Goal: Communication & Community: Answer question/provide support

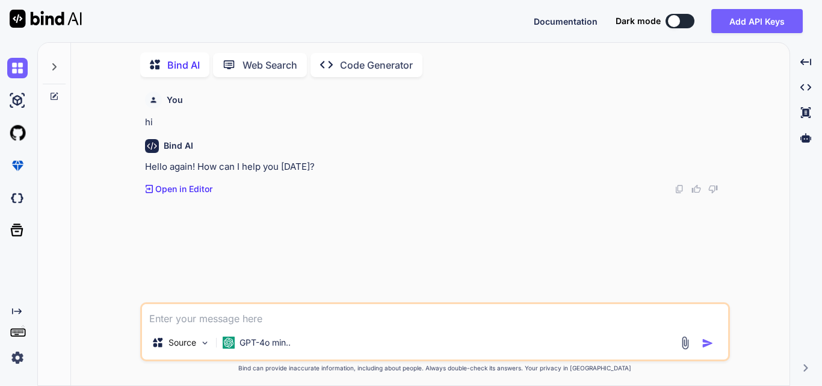
scroll to position [5, 0]
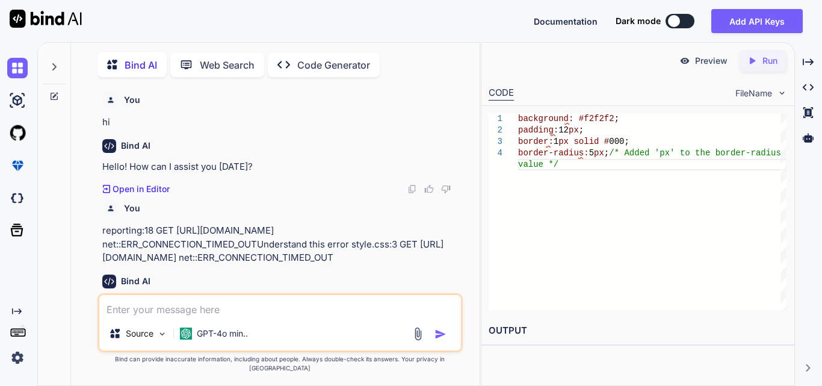
scroll to position [0, 4]
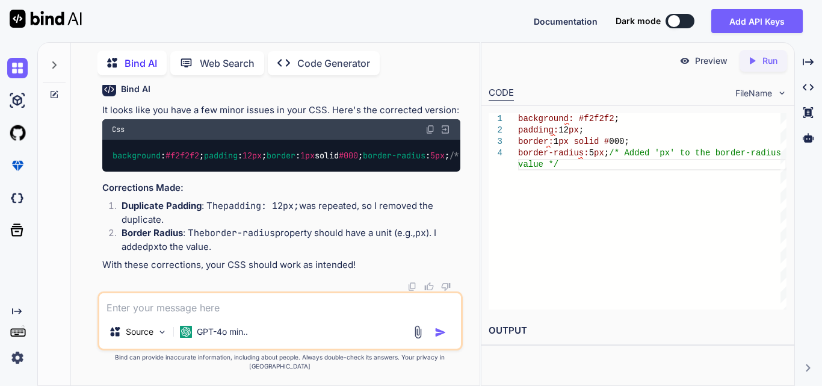
type textarea "x"
type textarea "<div class="{{ $filterType }}Filters {{ $customClass ?? '' }}"> <div class="row…"
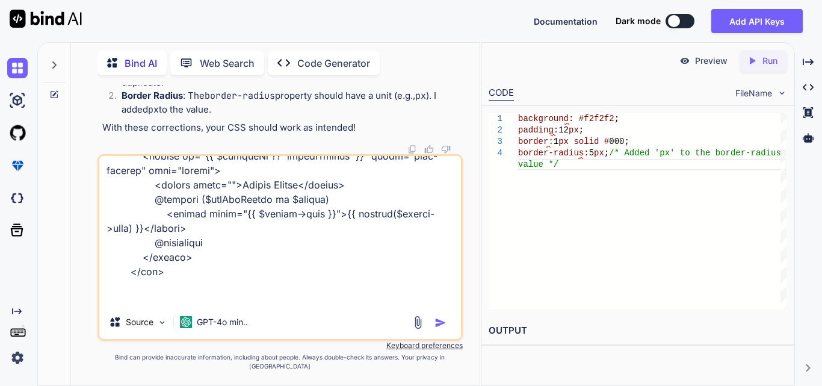
type textarea "x"
type textarea "<div class="{{ $filterType }}Filters {{ $customClass ?? '' }}"> <div class="row…"
type textarea "x"
type textarea "<div class="{{ $filterType }}Filters {{ $customClass ?? '' }}"> <div class="row…"
type textarea "x"
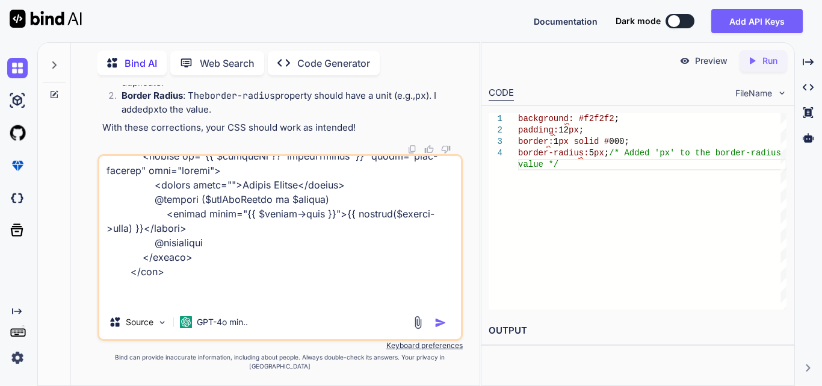
type textarea "<div class="{{ $filterType }}Filters {{ $customClass ?? '' }}"> <div class="row…"
type textarea "x"
type textarea "<div class="{{ $filterType }}Filters {{ $customClass ?? '' }}"> <div class="row…"
type textarea "x"
type textarea "<div class="{{ $filterType }}Filters {{ $customClass ?? '' }}"> <div class="row…"
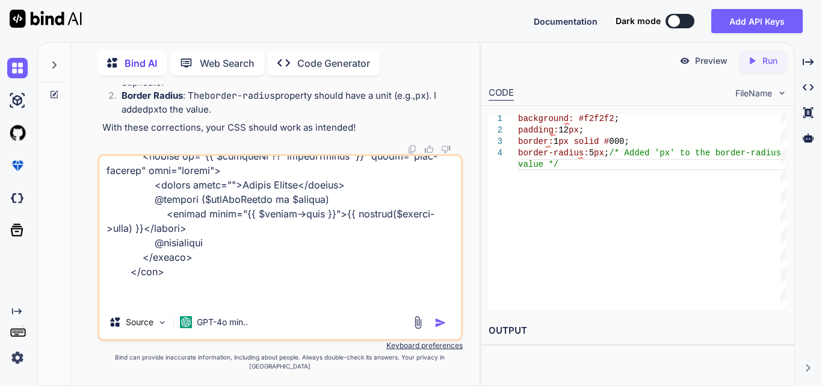
type textarea "x"
type textarea "<div class="{{ $filterType }}Filters {{ $customClass ?? '' }}"> <div class="row…"
type textarea "x"
type textarea "<div class="{{ $filterType }}Filters {{ $customClass ?? '' }}"> <div class="row…"
type textarea "x"
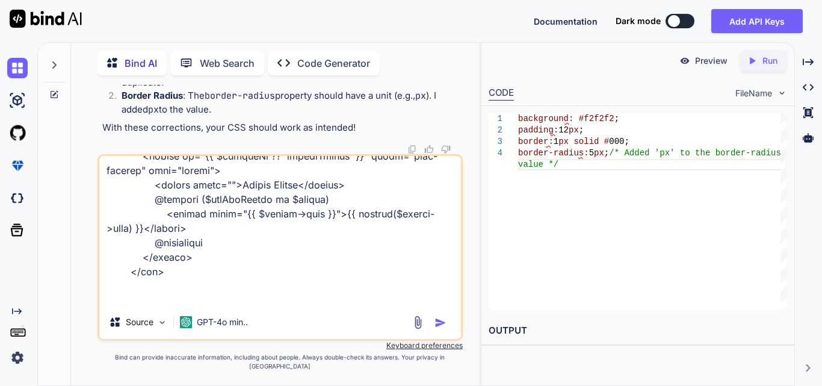
type textarea "<div class="{{ $filterType }}Filters {{ $customClass ?? '' }}"> <div class="row…"
type textarea "x"
type textarea "<div class="{{ $filterType }}Filters {{ $customClass ?? '' }}"> <div class="row…"
type textarea "x"
type textarea "<div class="{{ $filterType }}Filters {{ $customClass ?? '' }}"> <div class="row…"
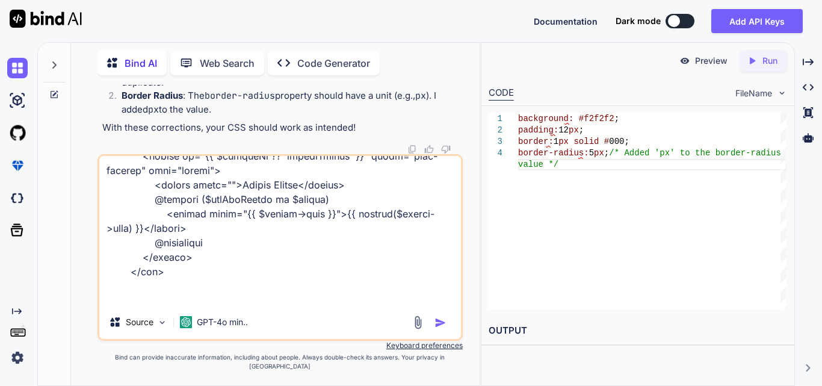
type textarea "x"
type textarea "<div class="{{ $filterType }}Filters {{ $customClass ?? '' }}"> <div class="row…"
type textarea "x"
type textarea "<div class="{{ $filterType }}Filters {{ $customClass ?? '' }}"> <div class="row…"
type textarea "x"
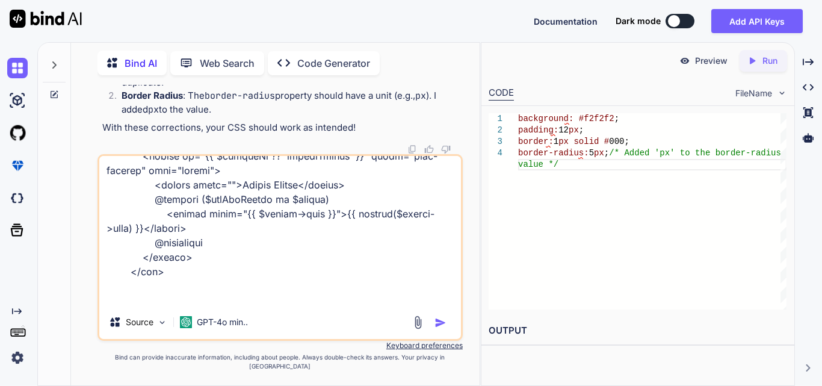
type textarea "<div class="{{ $filterType }}Filters {{ $customClass ?? '' }}"> <div class="row…"
type textarea "x"
type textarea "<div class="{{ $filterType }}Filters {{ $customClass ?? '' }}"> <div class="row…"
type textarea "x"
type textarea "<div class="{{ $filterType }}Filters {{ $customClass ?? '' }}"> <div class="row…"
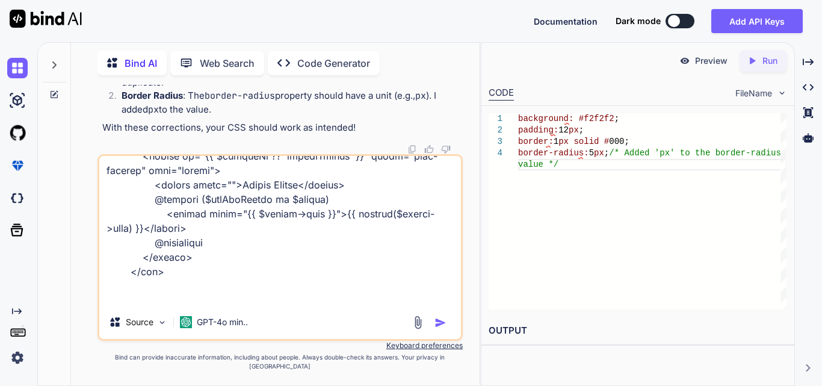
type textarea "x"
type textarea "<div class="{{ $filterType }}Filters {{ $customClass ?? '' }}"> <div class="row…"
type textarea "x"
type textarea "<div class="{{ $filterType }}Filters {{ $customClass ?? '' }}"> <div class="row…"
type textarea "x"
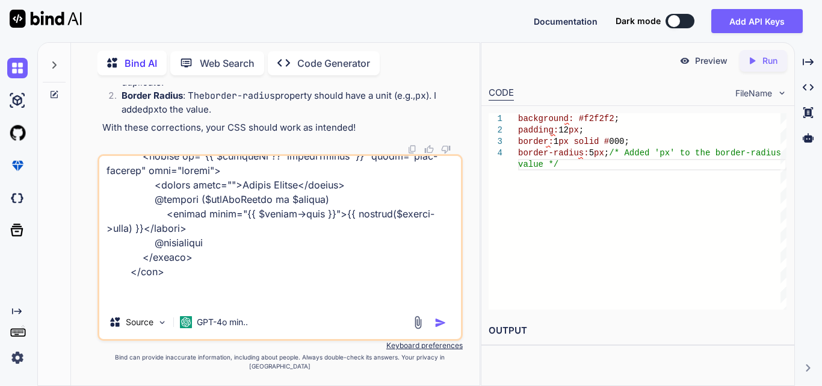
type textarea "<div class="{{ $filterType }}Filters {{ $customClass ?? '' }}"> <div class="row…"
type textarea "x"
type textarea "<div class="{{ $filterType }}Filters {{ $customClass ?? '' }}"> <div class="row…"
type textarea "x"
type textarea "<div class="{{ $filterType }}Filters {{ $customClass ?? '' }}"> <div class="row…"
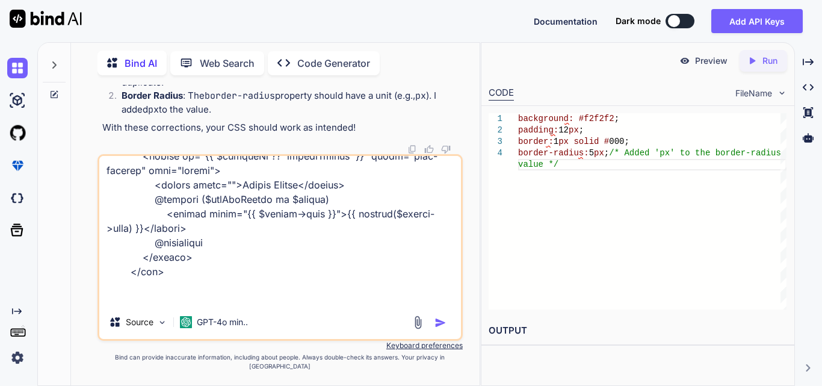
type textarea "x"
type textarea "<div class="{{ $filterType }}Filters {{ $customClass ?? '' }}"> <div class="row…"
type textarea "x"
type textarea "<div class="{{ $filterType }}Filters {{ $customClass ?? '' }}"> <div class="row…"
type textarea "x"
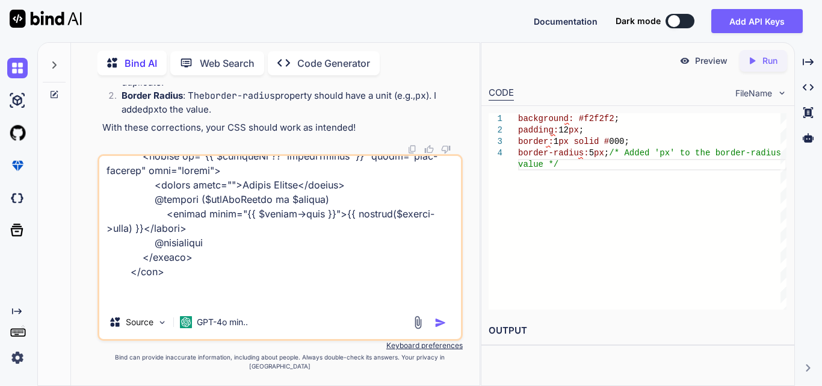
type textarea "<div class="{{ $filterType }}Filters {{ $customClass ?? '' }}"> <div class="row…"
type textarea "x"
type textarea "<div class="{{ $filterType }}Filters {{ $customClass ?? '' }}"> <div class="row…"
type textarea "x"
type textarea "<div class="{{ $filterType }}Filters {{ $customClass ?? '' }}"> <div class="row…"
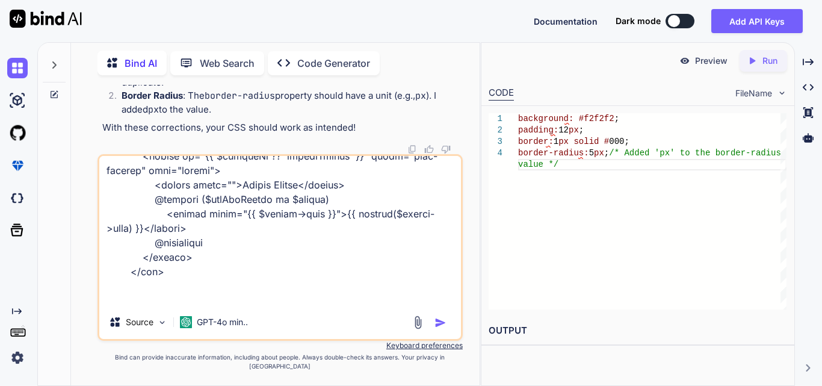
type textarea "x"
type textarea "<div class="{{ $filterType }}Filters {{ $customClass ?? '' }}"> <div class="row…"
type textarea "x"
paste textarea "<div class="filterIcons"> <span class="material-symbols-outlined filterIcon"> f…"
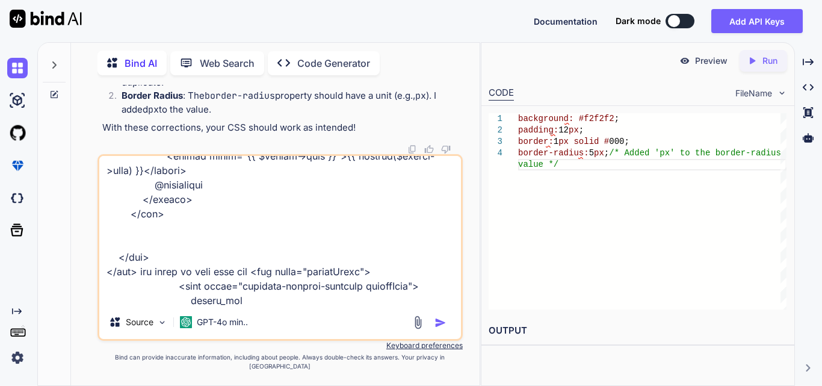
paste textarea "<button class="btn primaryBtn ms-auto" data-bs-toggle="offcanvas" data-bs-targe…"
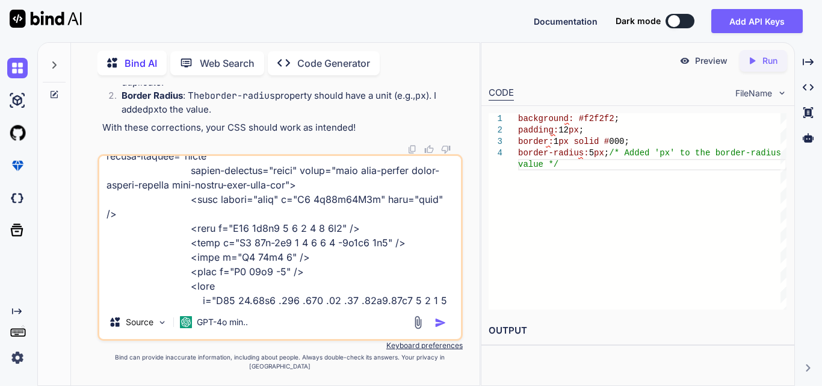
type textarea "<div class="{{ $filterType }}Filters {{ $customClass ?? '' }}"> <div class="row…"
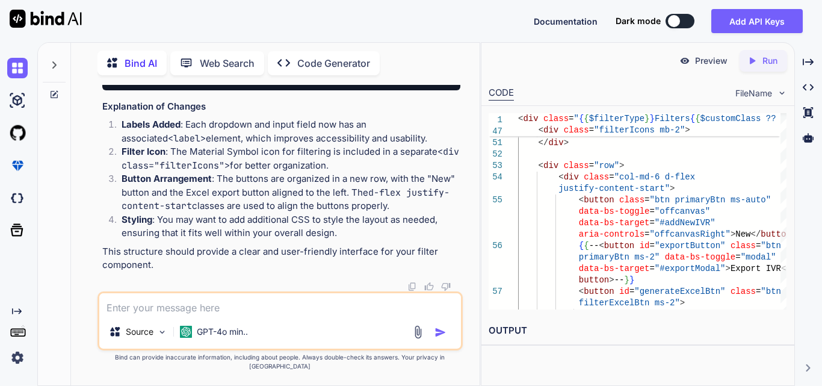
scroll to position [92355, 0]
click at [193, 315] on textarea at bounding box center [280, 304] width 362 height 22
type textarea "all filter icon and button manage in one row"
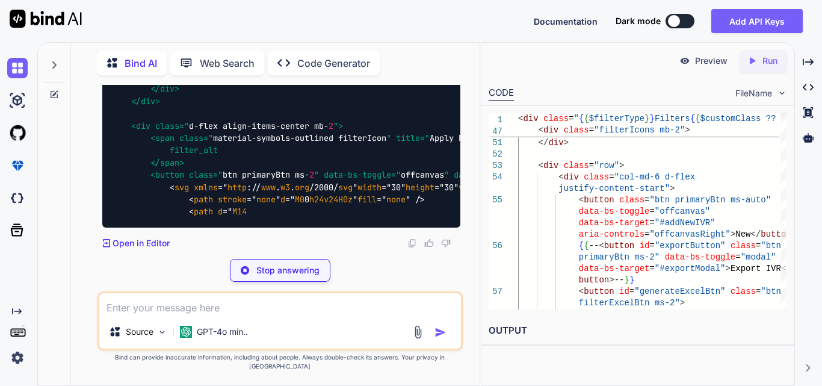
scroll to position [93064, 0]
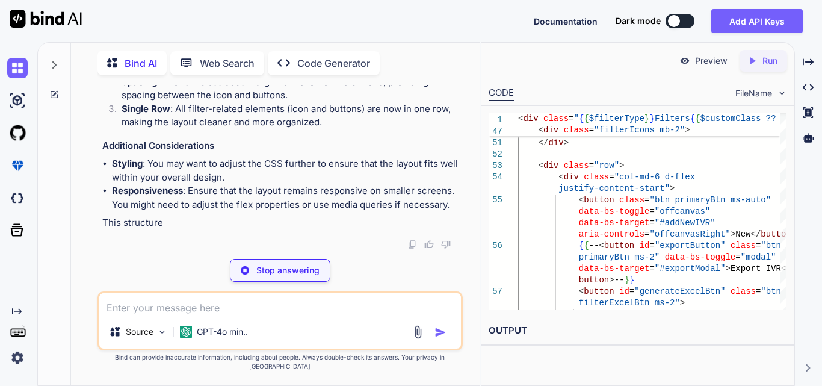
scroll to position [92994, 0]
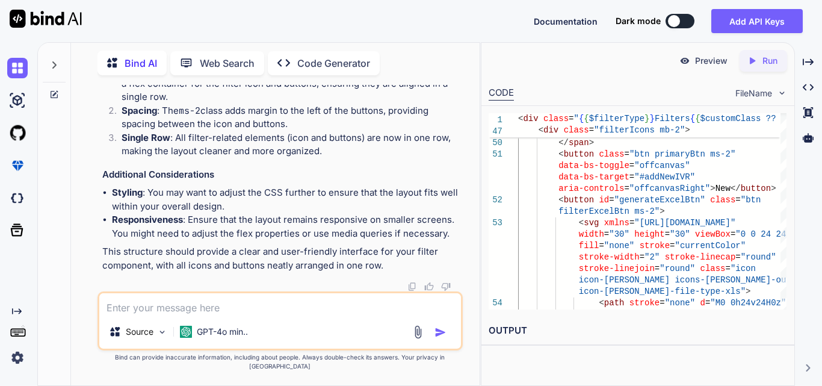
click at [156, 312] on textarea at bounding box center [280, 304] width 362 height 22
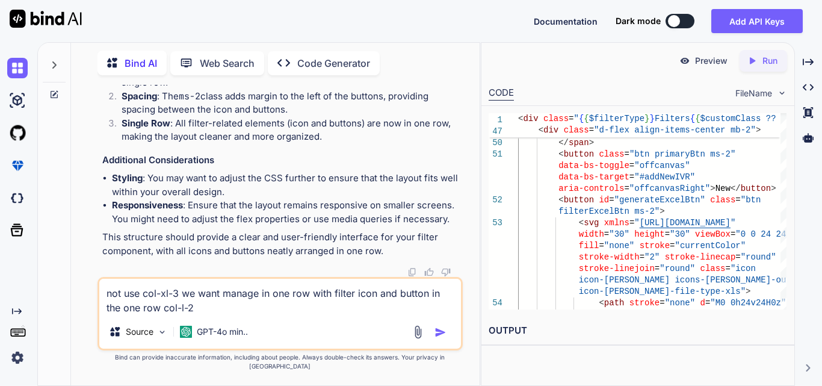
type textarea "not use col-xl-3 we want manage in one row with filter icon and button in the o…"
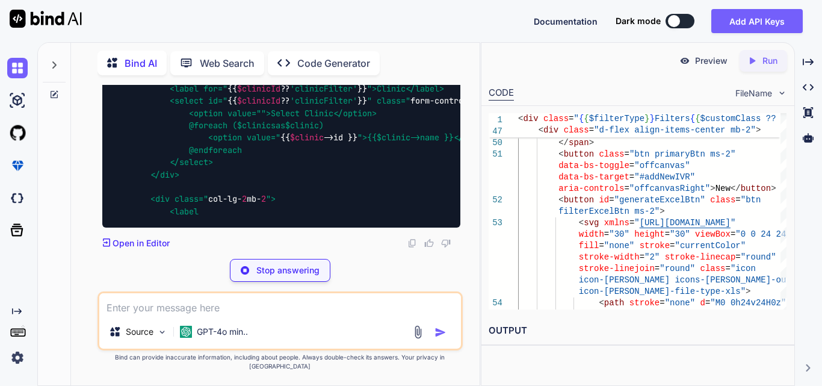
scroll to position [94354, 0]
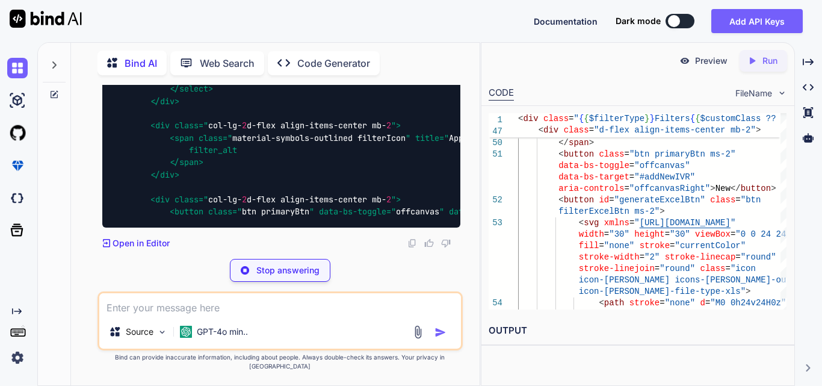
drag, startPoint x: 169, startPoint y: 136, endPoint x: 206, endPoint y: 140, distance: 37.6
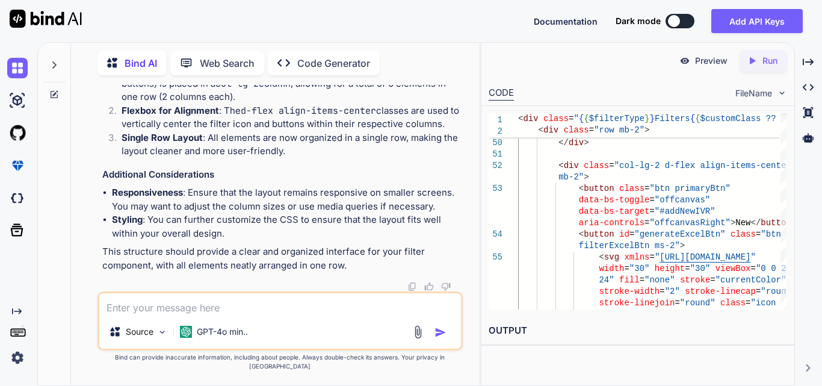
scroll to position [94304, 0]
drag, startPoint x: 169, startPoint y: 190, endPoint x: 204, endPoint y: 186, distance: 35.7
copy code "col-lg- 2"
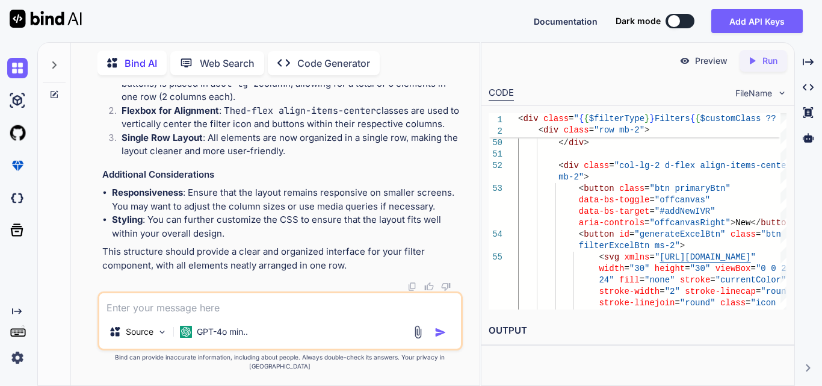
scroll to position [94243, 0]
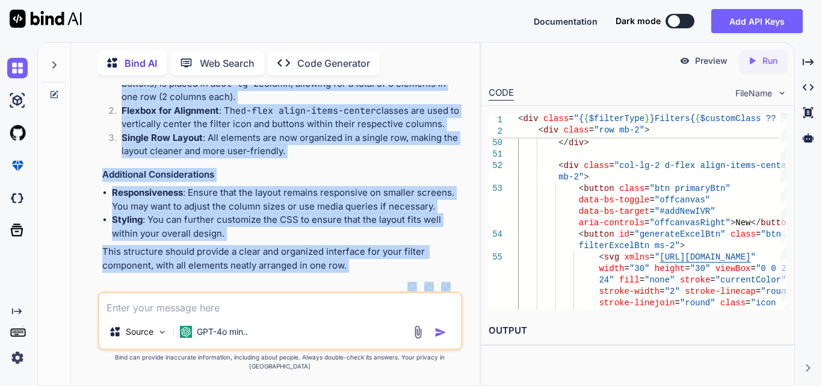
scroll to position [95019, 0]
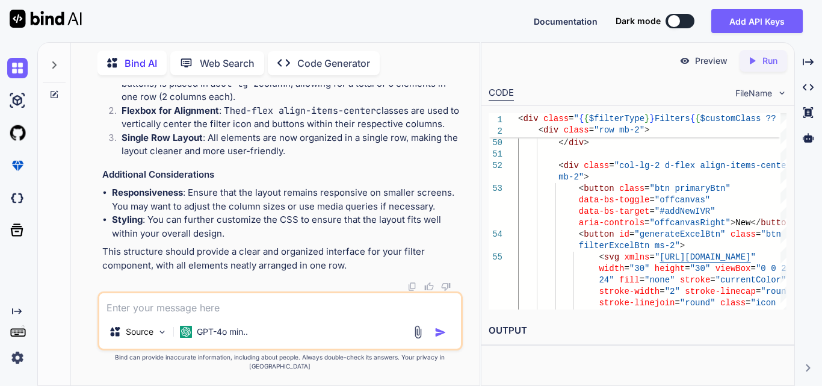
drag, startPoint x: 130, startPoint y: 214, endPoint x: 210, endPoint y: 270, distance: 97.7
copy code "<div class=" col-lg- 2 d-flex align-items-center mb- 2 "> <button class=" btn p…"
click at [175, 313] on textarea at bounding box center [280, 304] width 362 height 22
click at [137, 315] on textarea at bounding box center [280, 304] width 362 height 22
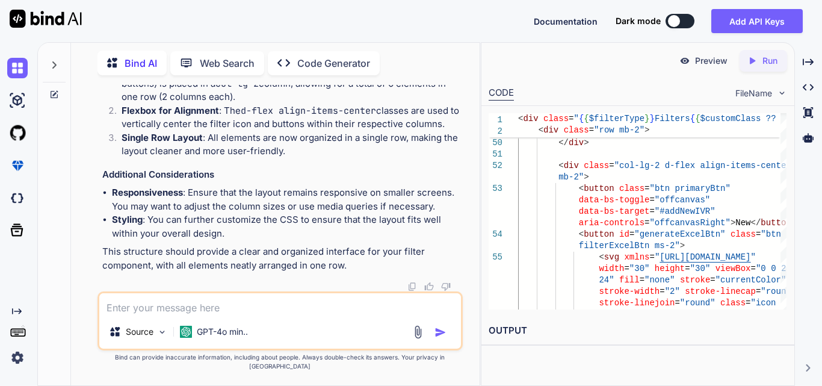
paste textarea "<!-- resources/views/components/filters.blade.php --> <div class="{{ $filterTyp…"
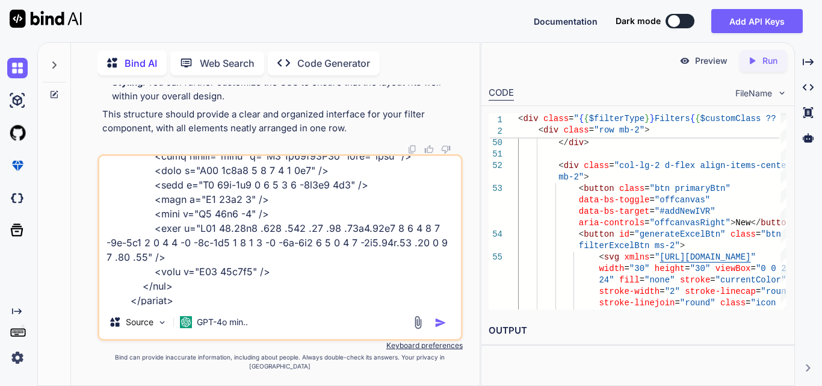
scroll to position [1011, 0]
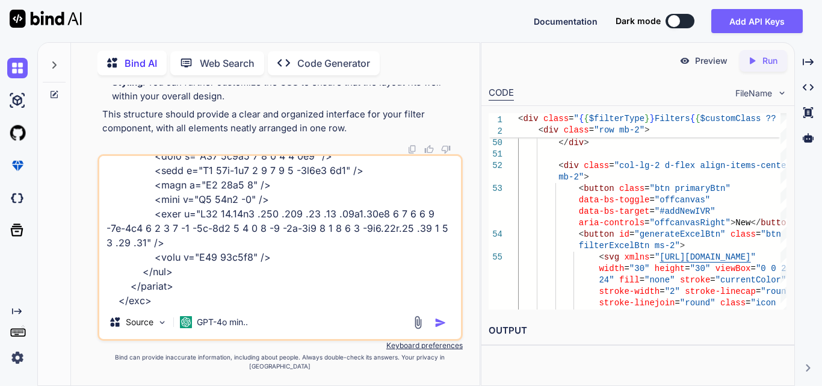
type textarea "<!-- resources/views/components/filters.blade.php --> <div class="{{ $filterTyp…"
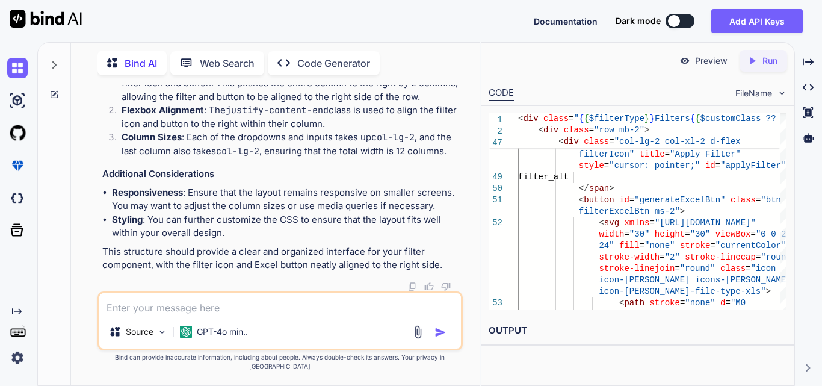
scroll to position [96833, 0]
drag, startPoint x: 199, startPoint y: 241, endPoint x: 425, endPoint y: 248, distance: 225.8
click at [425, 104] on li "Offset Class : The offset-lg-2 class is added to the last column containing the…" at bounding box center [286, 83] width 348 height 41
drag, startPoint x: 168, startPoint y: 149, endPoint x: 389, endPoint y: 146, distance: 221.5
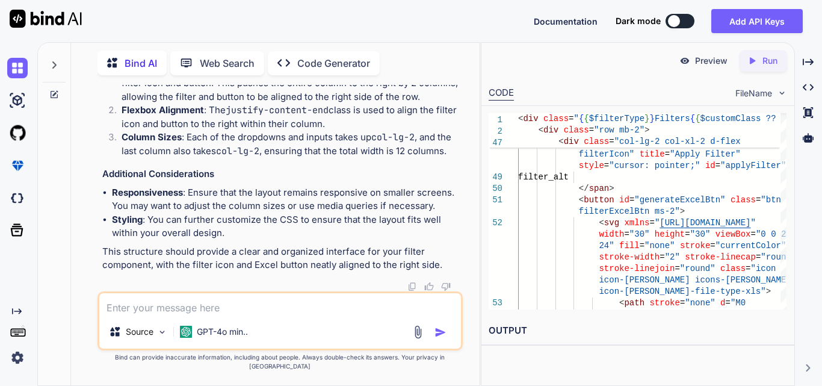
copy code "col-lg- 2 col-xl- 2 d-flex justify-content-end align-items-center mb- 2 offset-…"
click at [167, 315] on textarea at bounding box center [280, 304] width 362 height 22
paste textarea "$(document).ready(function () { let dates = []; const startOfMonth = moment().s…"
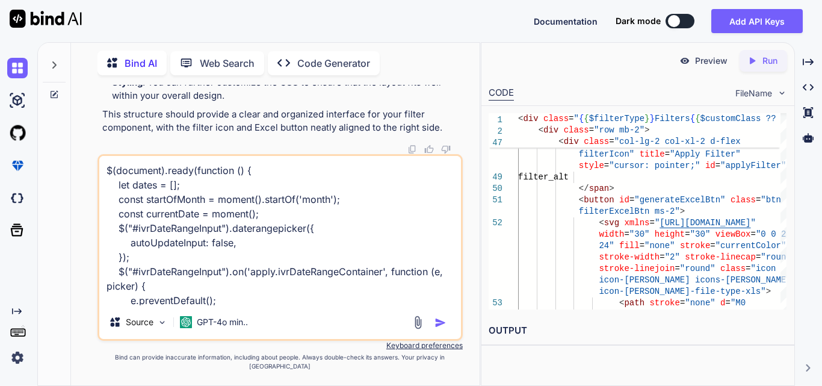
scroll to position [188, 0]
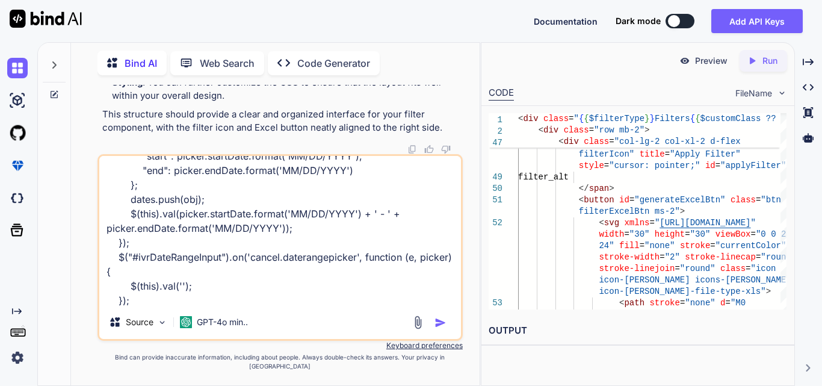
type textarea "$(document).ready(function () { let dates = []; const startOfMonth = moment().s…"
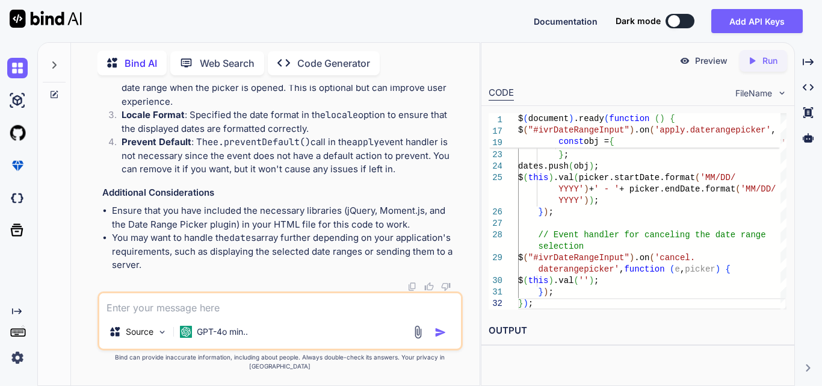
scroll to position [97392, 0]
click at [194, 310] on textarea at bounding box center [280, 304] width 362 height 22
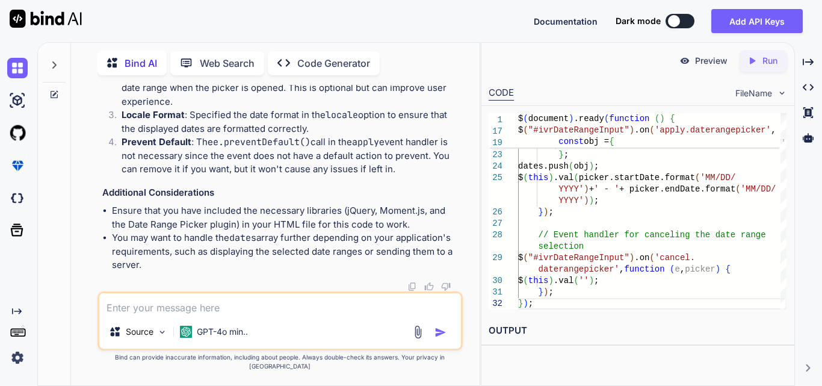
click at [189, 306] on textarea at bounding box center [280, 304] width 362 height 22
paste textarea "Route::get('get-locations', [IVRController::class, 'getLocations'])->name('clin…"
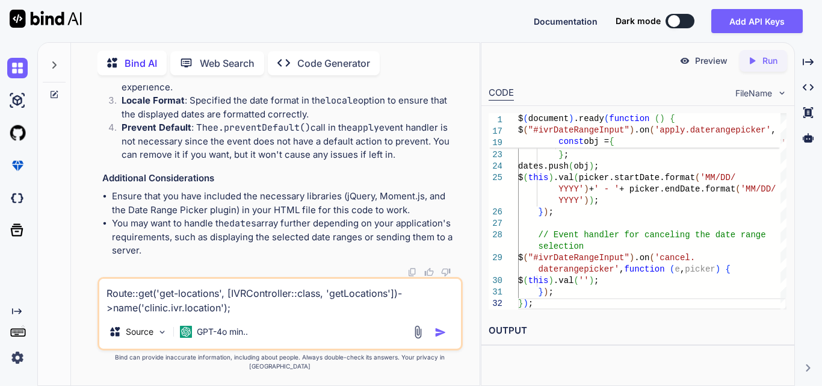
scroll to position [96369, 0]
click at [245, 315] on textarea "Route::get('get-locations', [IVRController::class, 'getLocations'])->name('clin…" at bounding box center [280, 297] width 362 height 36
drag, startPoint x: 197, startPoint y: 310, endPoint x: 108, endPoint y: 309, distance: 89.1
click at [108, 309] on textarea "Route::get('get-locations', [IVRController::class, 'getLocations'])->name('clin…" at bounding box center [280, 297] width 362 height 36
click at [243, 315] on textarea "Route::get('get-locations', [IVRController::class, 'getLocations'])->name('clin…" at bounding box center [280, 297] width 362 height 36
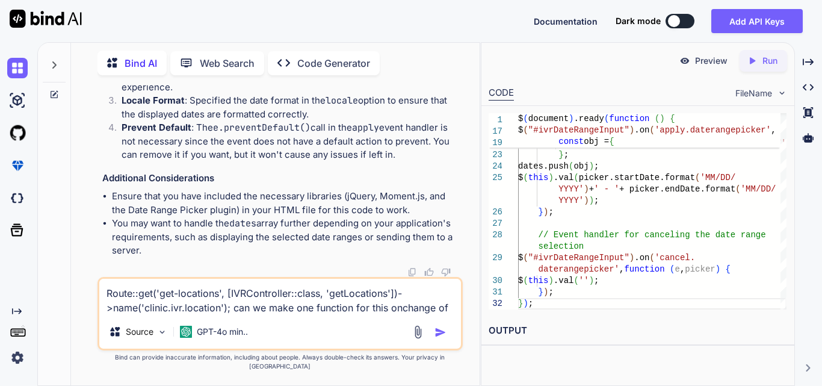
click at [430, 315] on textarea "Route::get('get-locations', [IVRController::class, 'getLocations'])->name('clin…" at bounding box center [280, 297] width 362 height 36
paste textarea "// $('#ivrClinicFilter').change(function () { // var clinicId = $(this).val(); …"
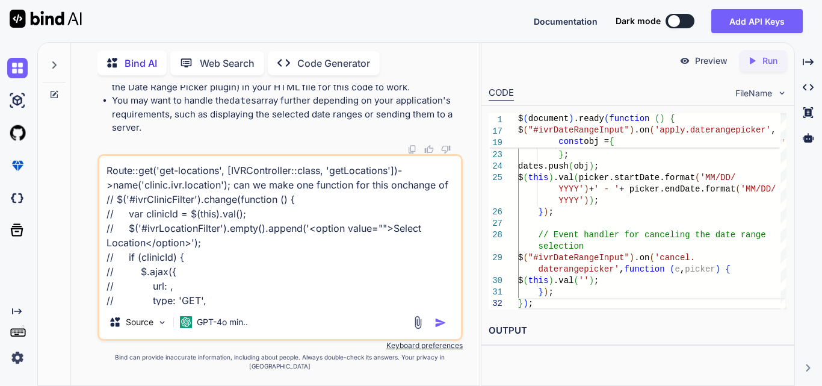
scroll to position [188, 0]
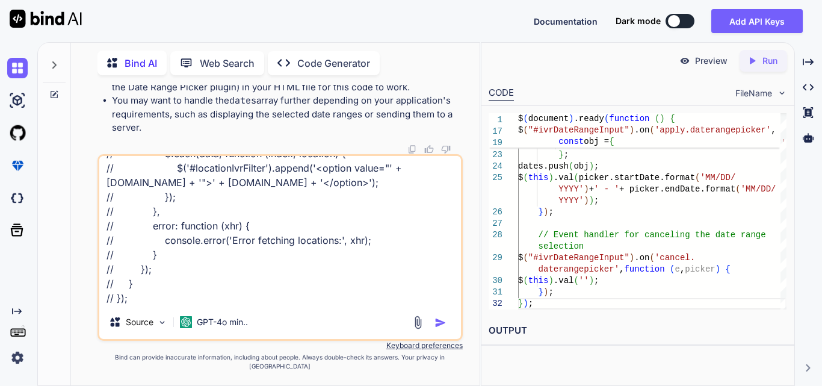
click at [170, 304] on textarea "Route::get('get-locations', [IVRController::class, 'getLocations'])->name('clin…" at bounding box center [280, 230] width 362 height 149
paste textarea "// $('#ivrClinicFilter').change(function () { // var clinicId = $(this).val(); …"
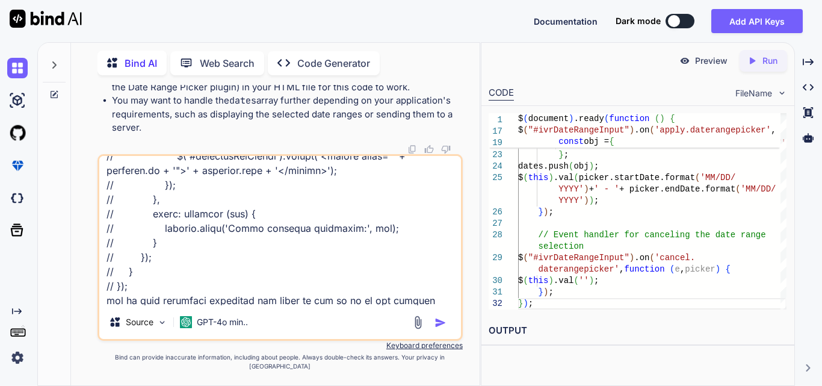
scroll to position [506, 0]
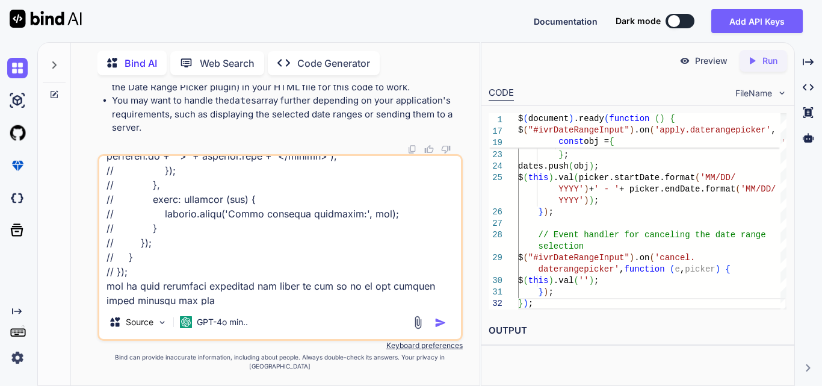
type textarea "Route::get('get-locations', [IVRController::class, 'getLocations'])->name('clin…"
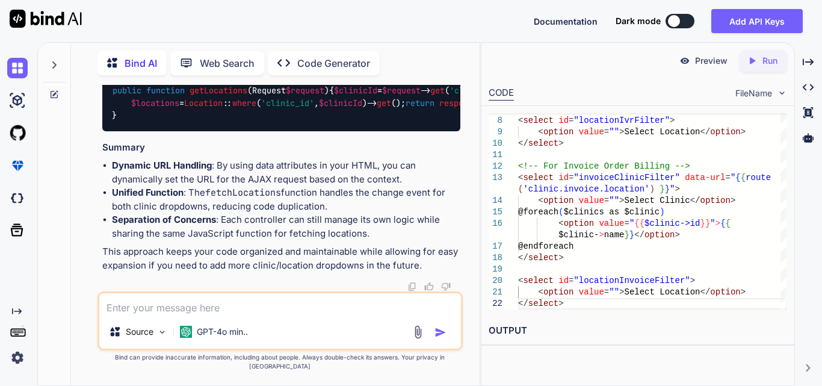
scroll to position [98630, 0]
drag, startPoint x: 253, startPoint y: 170, endPoint x: 342, endPoint y: 170, distance: 88.5
drag, startPoint x: 129, startPoint y: 133, endPoint x: 305, endPoint y: 133, distance: 175.7
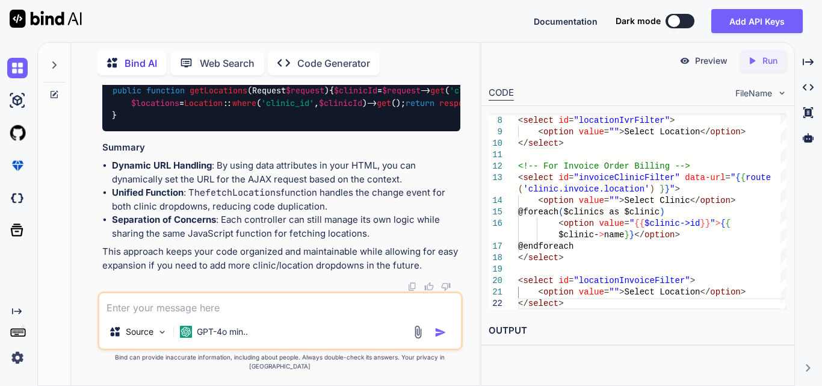
drag, startPoint x: 243, startPoint y: 209, endPoint x: 309, endPoint y: 212, distance: 66.9
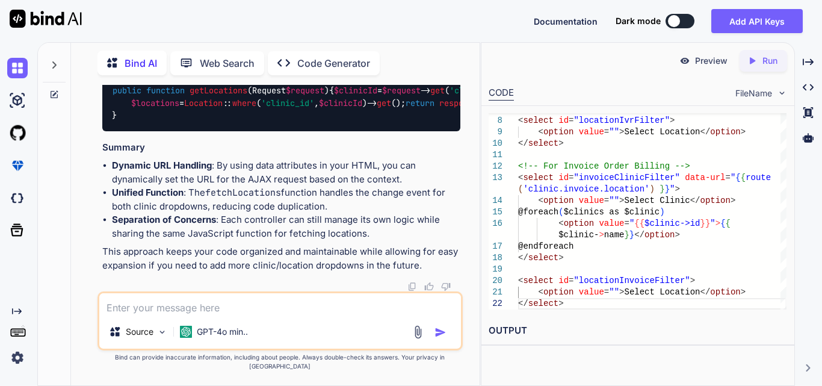
scroll to position [99232, 0]
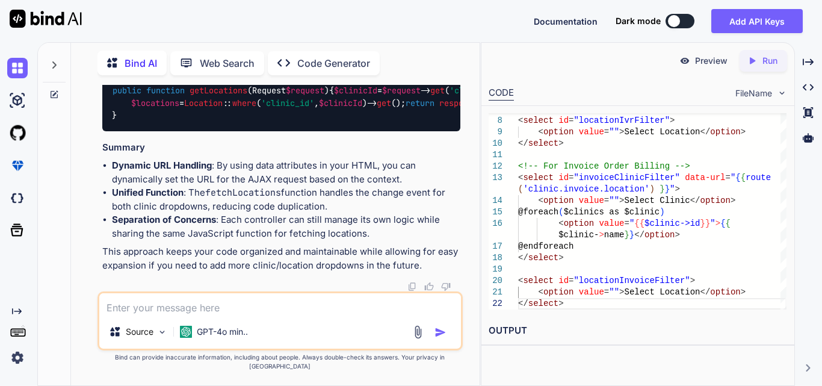
drag, startPoint x: 249, startPoint y: 172, endPoint x: 348, endPoint y: 173, distance: 99.3
click at [249, 314] on textarea at bounding box center [280, 304] width 362 height 22
type textarea "b"
